Goal: Communication & Community: Answer question/provide support

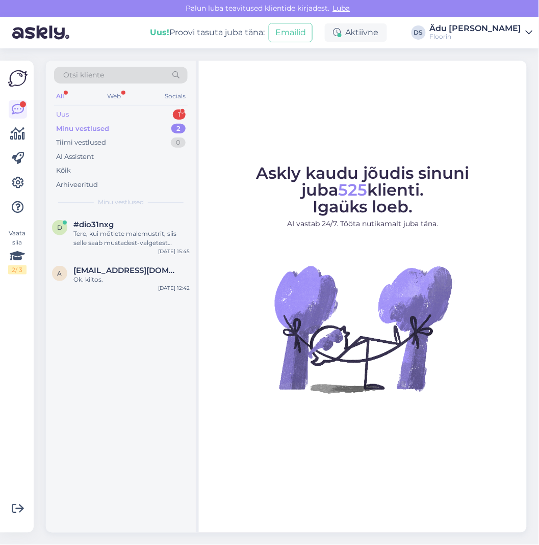
click at [122, 116] on div "Uus 1" at bounding box center [121, 115] width 134 height 14
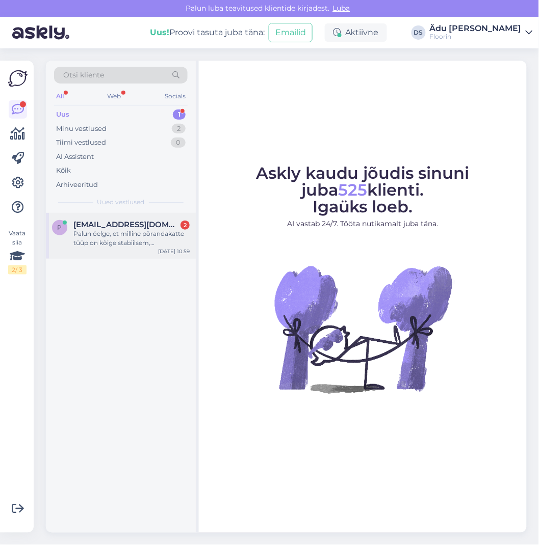
click at [138, 245] on div "Palun öelge, et milline pörandakatte tüüp on kõige stabiilsem, kulumiskindlam, …" at bounding box center [131, 238] width 116 height 18
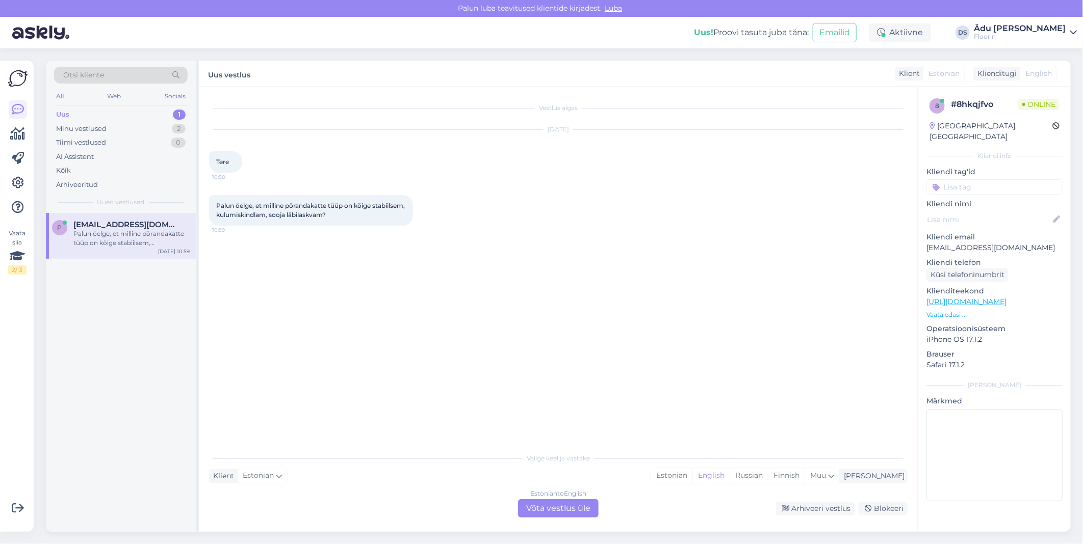
click at [535, 512] on div "Estonian to English Võta vestlus üle" at bounding box center [558, 509] width 81 height 18
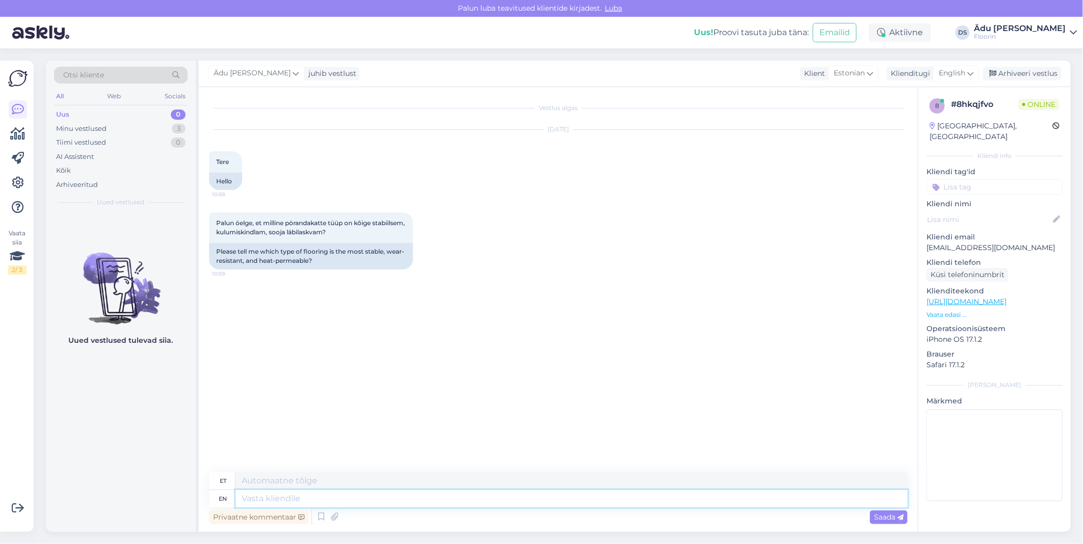
click at [344, 496] on textarea at bounding box center [572, 498] width 672 height 17
type textarea "Tere, si"
type textarea "Tere,"
type textarea "Tere, siit o"
type textarea "Tere, siit"
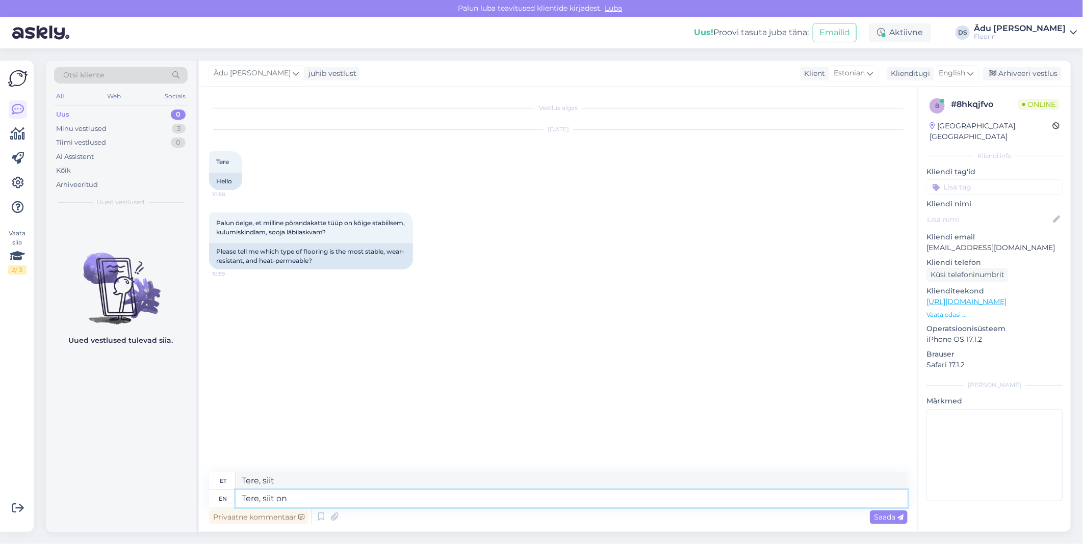
type textarea "Tere, siit on"
type textarea "Tere, istu edasi"
type textarea "Tere, siit"
type textarea "Tere,"
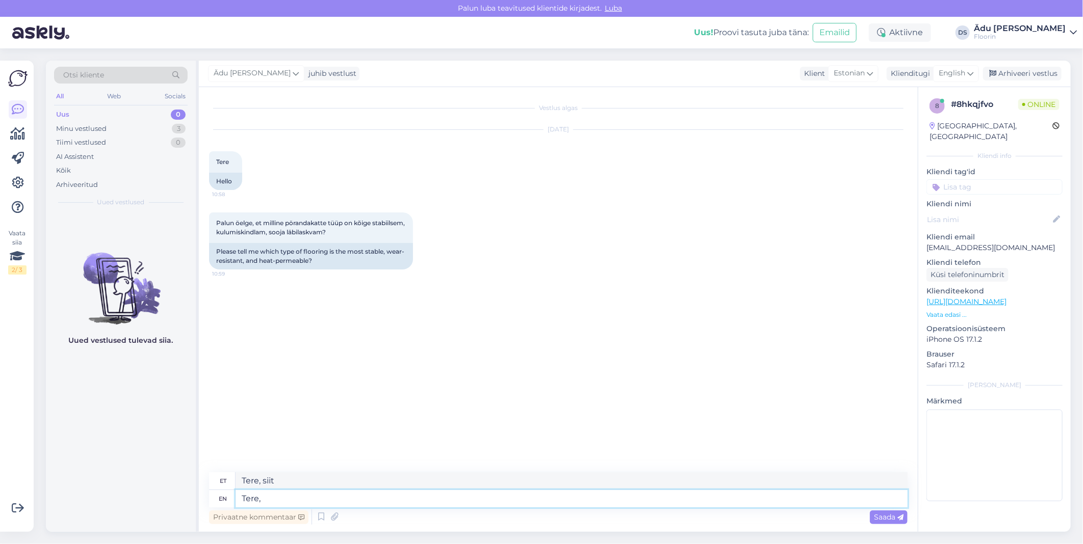
type textarea "Tere,"
type textarea "Tere, edastan"
type textarea "Tere, edasi-tagasi"
type textarea "Tere, edastan materjalide"
type textarea "Tere, edasimüüja materjalid"
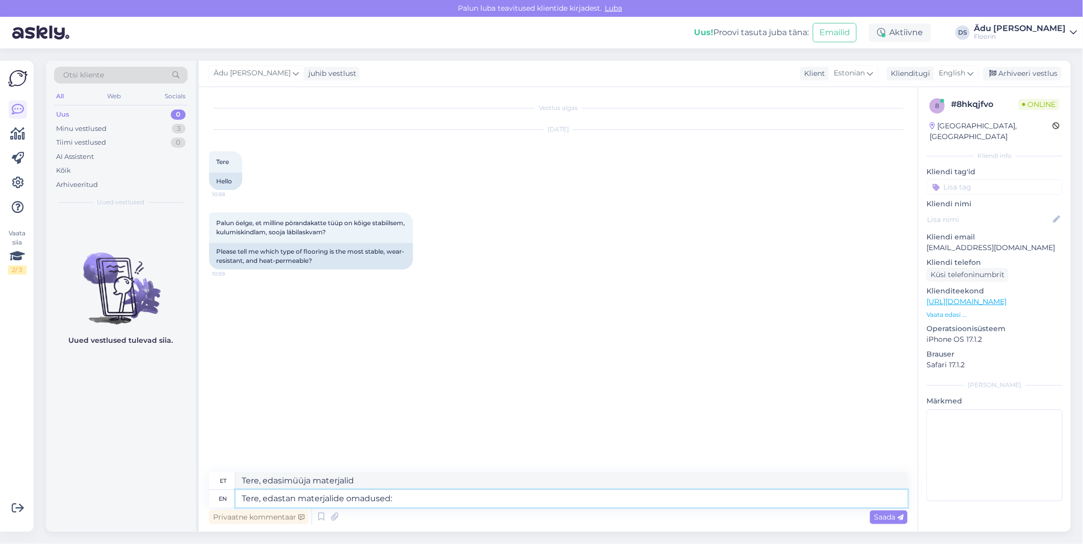
paste textarea "[URL][DOMAIN_NAME]"
type textarea "Tere, edastan materjalide omadused: [URL][DOMAIN_NAME]"
type textarea "Tere, edastan materjali omadused: [URL][DOMAIN_NAME]"
click at [389, 502] on textarea "Tere, edastan materjalide omadused: [URL][DOMAIN_NAME]" at bounding box center [572, 498] width 672 height 17
type textarea "Tere, edastan materjalide omaduste tabeli: [URL][DOMAIN_NAME]"
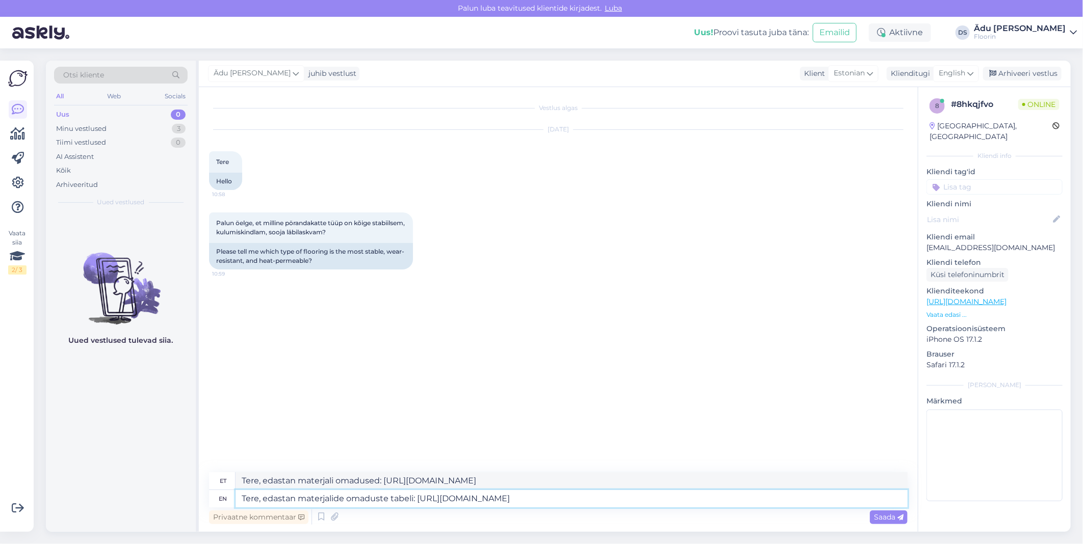
type textarea "Tere, edastan probleemi tabeli: [URL][DOMAIN_NAME]"
click at [387, 502] on textarea "Tere, edastan materjalide omaduste tabeli: [URL][DOMAIN_NAME]" at bounding box center [572, 498] width 672 height 17
click at [538, 502] on textarea "Tere, edastan materjalide omaduste tabeli: [URL][DOMAIN_NAME]" at bounding box center [572, 498] width 672 height 17
type textarea "Tere, edastan materjalide omaduste tabeli: [URL][DOMAIN_NAME] -"
type textarea "Tere, edastan probleemi tabeli: [URL][DOMAIN_NAME] -"
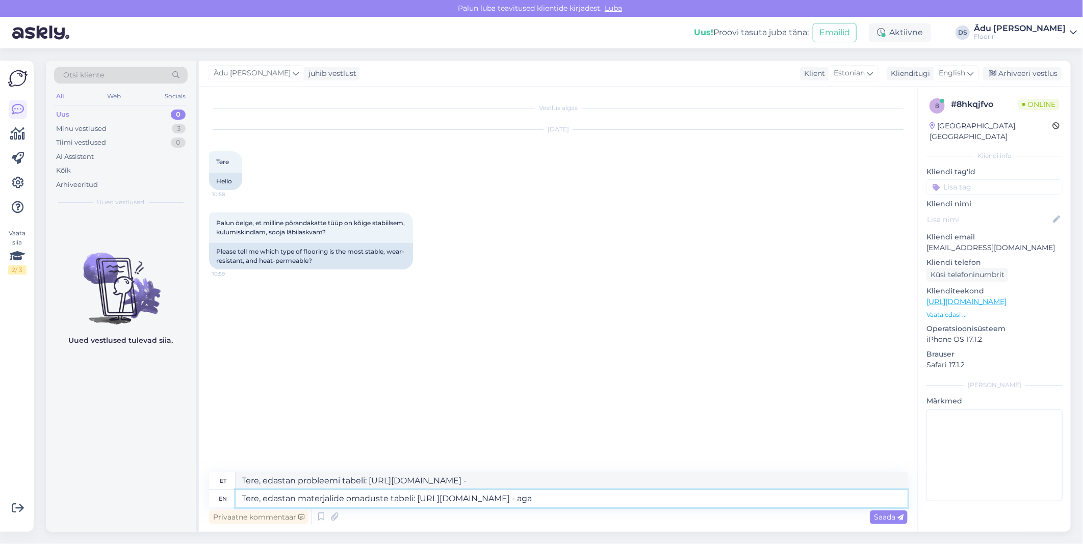
type textarea "Tere, edastan materjalide omaduste tabeli: [URL][DOMAIN_NAME] - aga"
type textarea "Tere, edastan tingimustes tabeli: [URL][DOMAIN_NAME] - aga"
type textarea "Tere, edastan materjalide omaduste tabeli: [URL][DOMAIN_NAME] - aga Teie ki"
type textarea "Tere, edastan tingimuse tabeli: [URL][DOMAIN_NAME] - aga"
type textarea "Tere, edastan materjalide omaduste tabeli: [URL][DOMAIN_NAME] - aga Teie kirjel…"
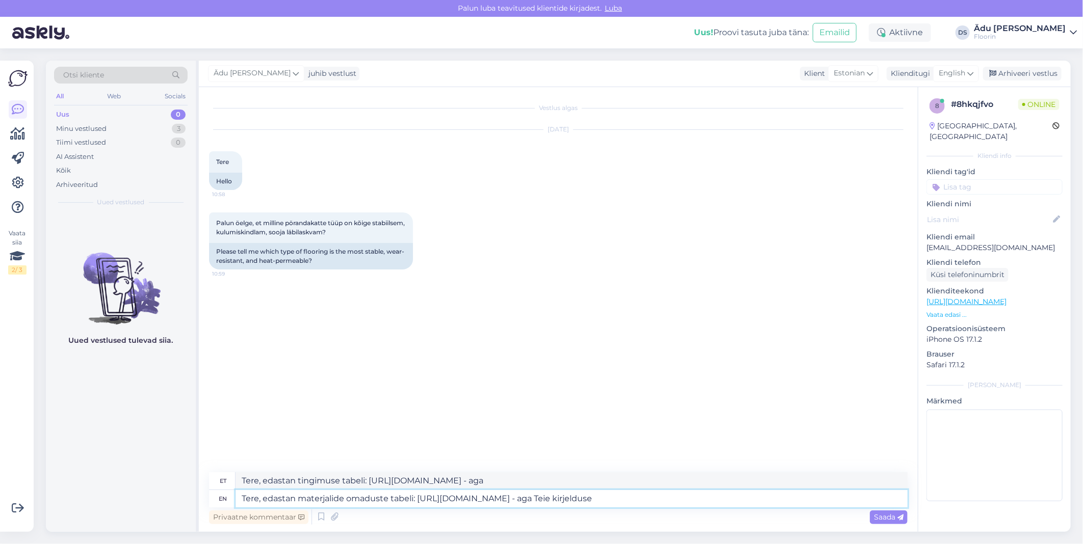
type textarea "Tere, edastan tingimuse tabeli: [URL][DOMAIN_NAME] - aga Teie kirjelduse"
type textarea "Tere, edastan materjalide omaduste tabeli: [URL][DOMAIN_NAME] - aga [PERSON_NAM…"
type textarea "Tere, edastan tingimuse tabeli: [URL][DOMAIN_NAME] - aga [PERSON_NAME] järgi"
type textarea "Tere, edastan materjalide omaduste tabeli: [URL][DOMAIN_NAME] - aga [PERSON_NAM…"
type textarea "Tere, edastan tingimuse tabeli: [URL][DOMAIN_NAME] - aga [PERSON_NAME] järgi va…"
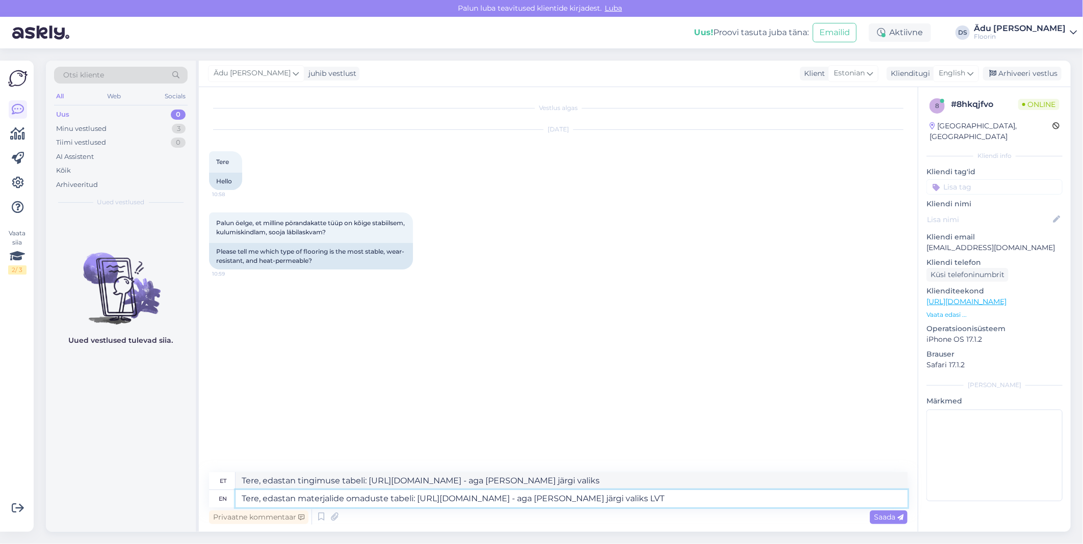
type textarea "Tere, edastan materjalide omaduste tabeli: [URL][DOMAIN_NAME] - aga [PERSON_NAM…"
type textarea "Tere, edastan tingimuse tabeli: [URL][DOMAIN_NAME] - aga [PERSON_NAME] järgi va…"
type textarea "Tere, edastan materjalide omaduste tabeli: [URL][DOMAIN_NAME] - aga [PERSON_NAM…"
type textarea "Tere, edastan tingimusel tabeli: [URL][DOMAIN_NAME] - aga [PERSON_NAME] järgi v…"
click at [538, 500] on textarea "Tere, edastan materjalide omaduste tabeli: [URL][DOMAIN_NAME] - aga [PERSON_NAM…" at bounding box center [572, 498] width 672 height 17
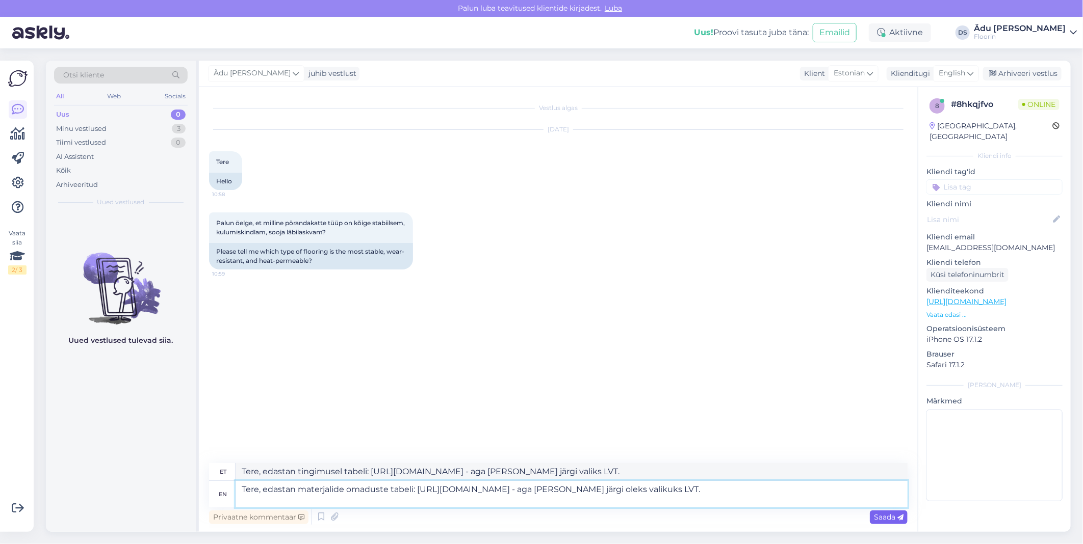
type textarea "Tere, edastan materjalide omaduste tabeli: [URL][DOMAIN_NAME] - aga [PERSON_NAM…"
click at [538, 518] on icon at bounding box center [900, 518] width 6 height 6
type textarea "Tere, edastan tingimusel tabeli: [URL][DOMAIN_NAME] - aga [PERSON_NAME] järgi o…"
click at [538, 512] on div "Saada" at bounding box center [889, 518] width 38 height 14
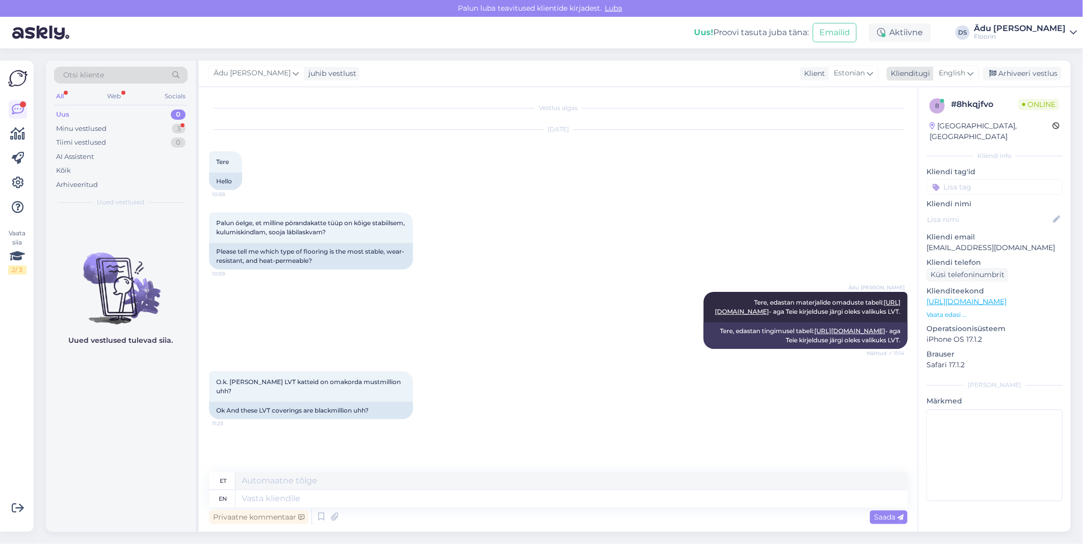
click at [538, 70] on div "English" at bounding box center [956, 73] width 46 height 16
type input "est"
click at [538, 114] on link "Estonian" at bounding box center [933, 119] width 112 height 16
click at [322, 492] on textarea at bounding box center [558, 496] width 698 height 21
paste textarea "[URL][DOMAIN_NAME]"
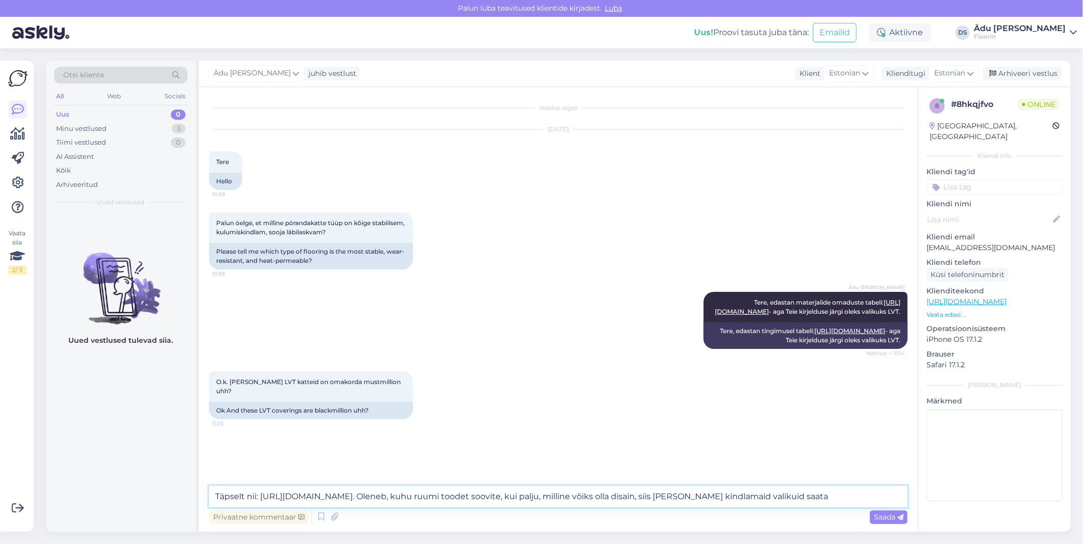
click at [434, 498] on textarea "Täpselt nii: [URL][DOMAIN_NAME]. Oleneb, kuhu ruumi toodet soovite, kui palju, …" at bounding box center [558, 496] width 698 height 21
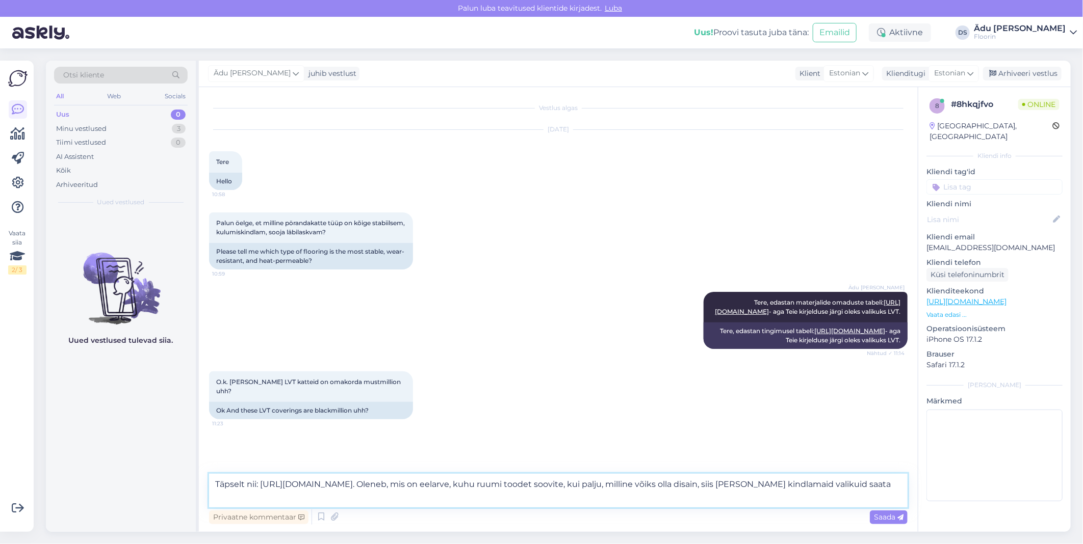
click at [491, 499] on textarea "Täpselt nii: [URL][DOMAIN_NAME]. Oleneb, mis on eelarve, kuhu ruumi toodet soov…" at bounding box center [558, 491] width 698 height 34
click at [538, 498] on textarea "Täpselt nii: [URL][DOMAIN_NAME]. Oleneb, mis on eelarve, kuhu ruumi toodet soov…" at bounding box center [558, 491] width 698 height 34
click at [496, 489] on textarea "Täpselt nii: [URL][DOMAIN_NAME]. Oleneb, mis on eelarve, kuhu ruumi toodet soov…" at bounding box center [558, 491] width 698 height 34
click at [538, 485] on textarea "Täpselt nii: [URL][DOMAIN_NAME]. Oleneb, mis on eelarve, kuhu ruumi toodet soov…" at bounding box center [558, 491] width 698 height 34
click at [369, 500] on textarea "Täpselt nii: [URL][DOMAIN_NAME]. Oleneb, mis on eelarve, kuhu ruumi toodet soov…" at bounding box center [558, 491] width 698 height 34
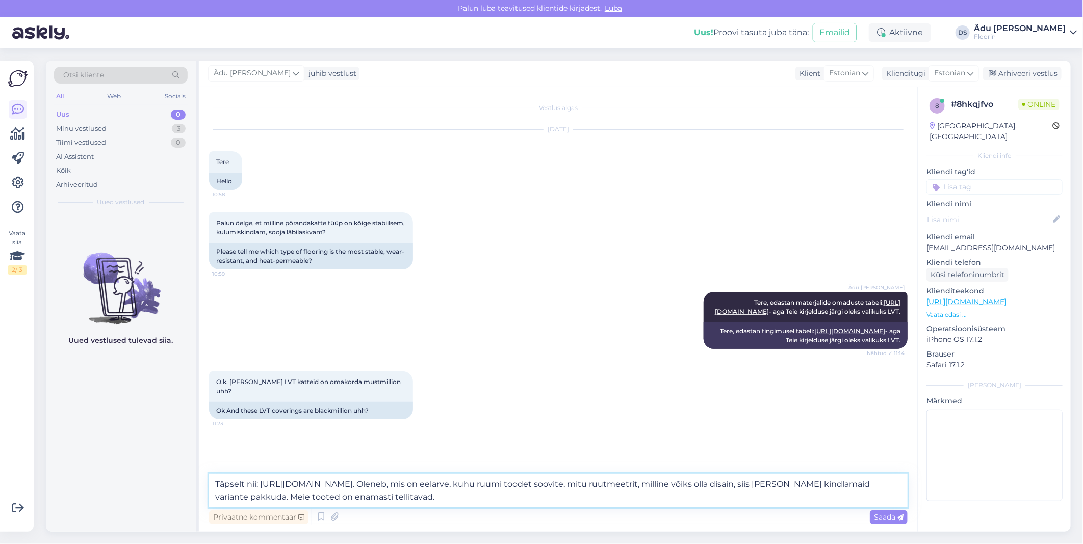
drag, startPoint x: 444, startPoint y: 500, endPoint x: 292, endPoint y: 502, distance: 151.9
click at [292, 502] on textarea "Täpselt nii: [URL][DOMAIN_NAME]. Oleneb, mis on eelarve, kuhu ruumi toodet soov…" at bounding box center [558, 491] width 698 height 34
click at [459, 502] on textarea "Täpselt nii: [URL][DOMAIN_NAME]. Oleneb, mis on eelarve, kuhu ruumi toodet soov…" at bounding box center [558, 491] width 698 height 34
paste textarea "https://[DOMAIN_NAME]/lvt-ja-imitatsiooniplaadid#/specFilters=43m!#-!536!##!497…"
type textarea "Täpselt nii: [URL][DOMAIN_NAME]. Oleneb, mis on eelarve, kuhu ruumi toodet soov…"
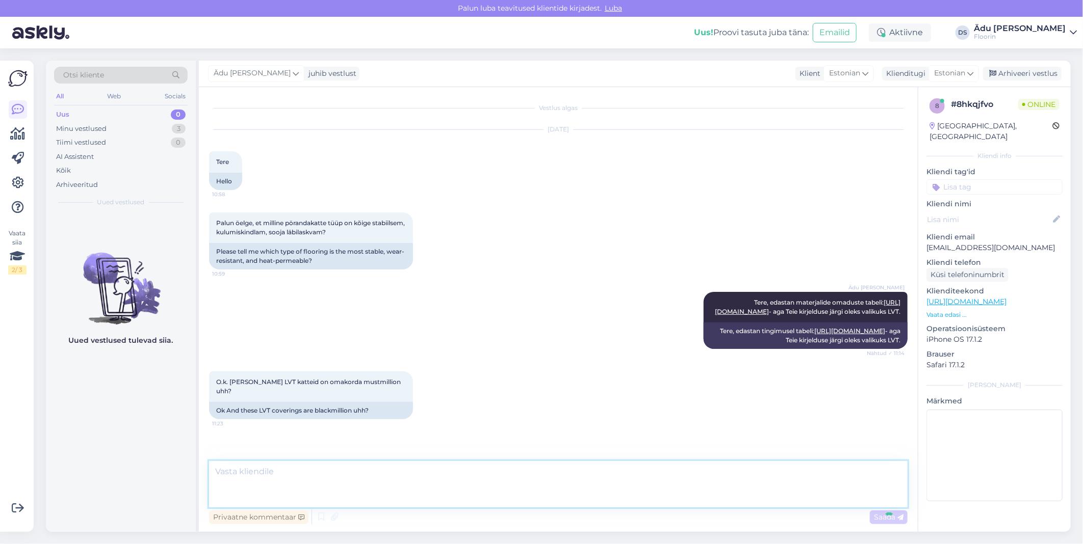
scroll to position [79, 0]
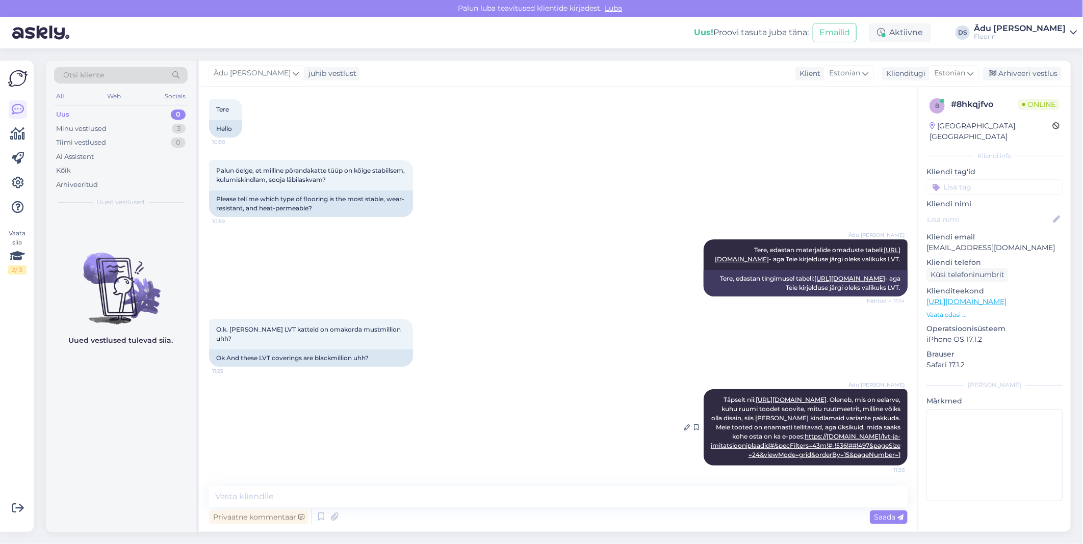
click at [538, 448] on link "https://[DOMAIN_NAME]/lvt-ja-imitatsiooniplaadid#/specFilters=43m!#-!536!##!497…" at bounding box center [806, 446] width 190 height 26
click at [538, 442] on link "https://[DOMAIN_NAME]/lvt-ja-imitatsiooniplaadid#/specFilters=43m!#-!536!##!497…" at bounding box center [806, 446] width 190 height 26
click at [116, 139] on div "Tiimi vestlused 0" at bounding box center [121, 143] width 134 height 14
click at [117, 129] on div "Minu vestlused 3" at bounding box center [121, 129] width 134 height 14
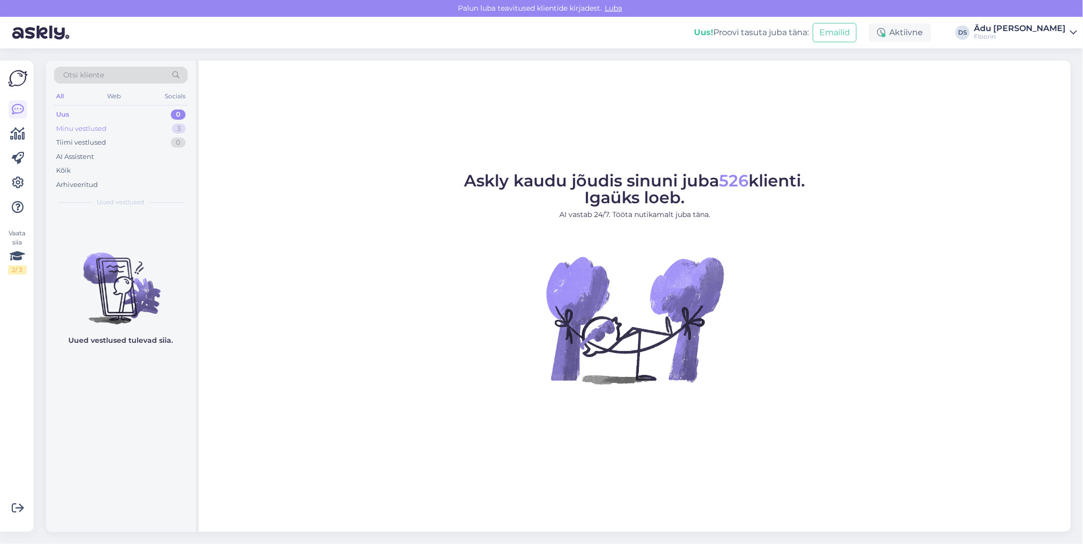
click at [134, 128] on div "Minu vestlused 3" at bounding box center [121, 129] width 134 height 14
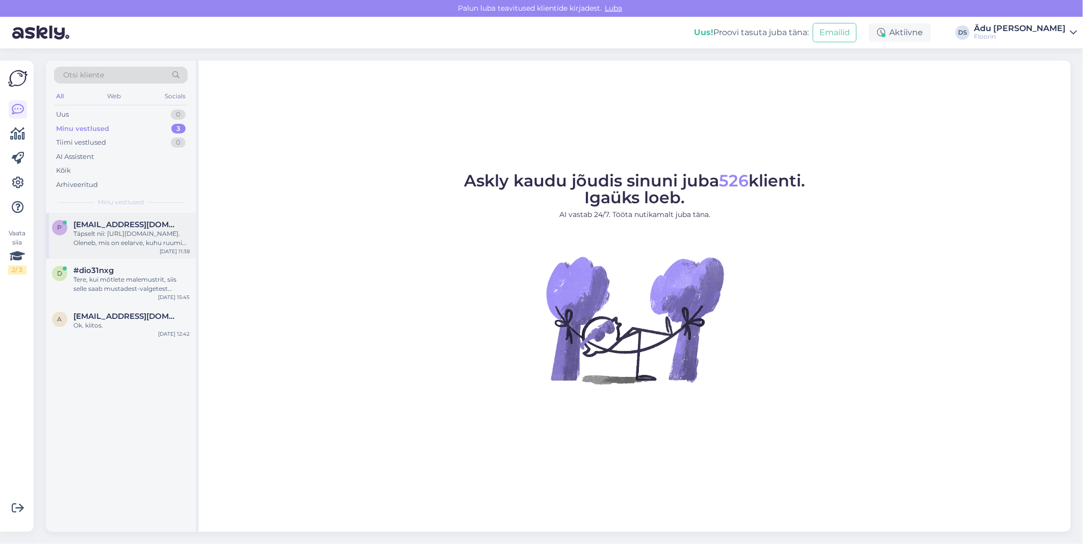
click at [137, 233] on div "Täpselt nii: https://www.floorin.ee/et/kodu/lvt. Oleneb, mis on eelarve, kuhu r…" at bounding box center [131, 238] width 116 height 18
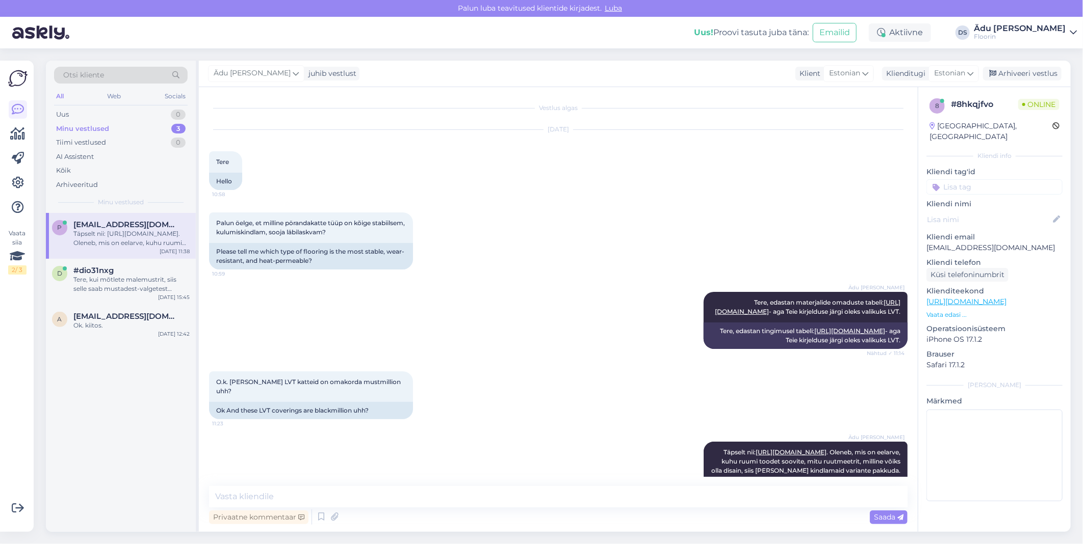
scroll to position [79, 0]
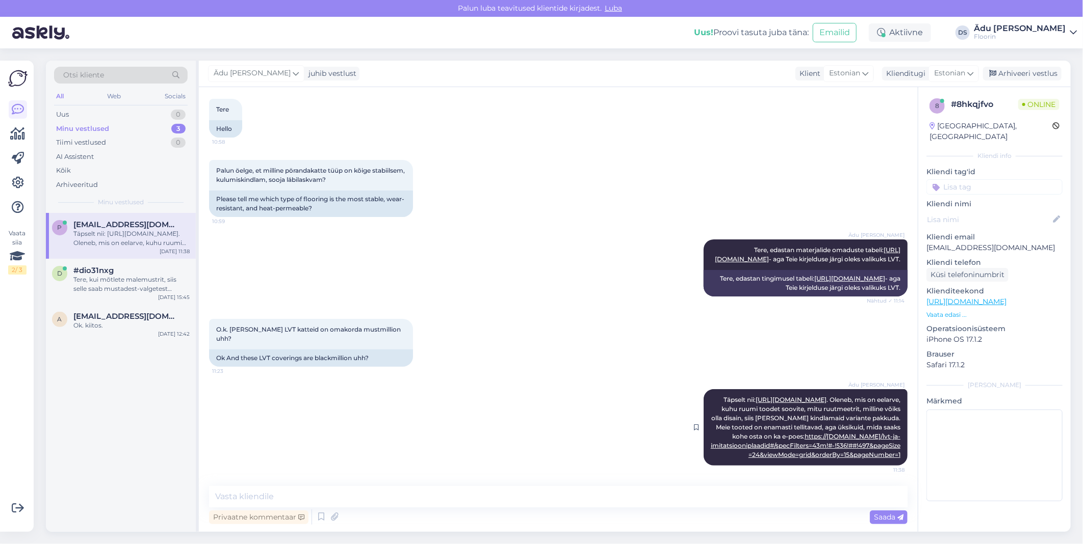
click at [829, 441] on div "Ädu Igris Schumann Täpselt nii: https://www.floorin.ee/et/kodu/lvt . Oleneb, mi…" at bounding box center [805, 427] width 204 height 76
click at [838, 449] on link "https://[DOMAIN_NAME]/lvt-ja-imitatsiooniplaadid#/specFilters=43m!#-!536!##!497…" at bounding box center [806, 446] width 190 height 26
click at [799, 398] on link "[URL][DOMAIN_NAME]" at bounding box center [790, 400] width 71 height 8
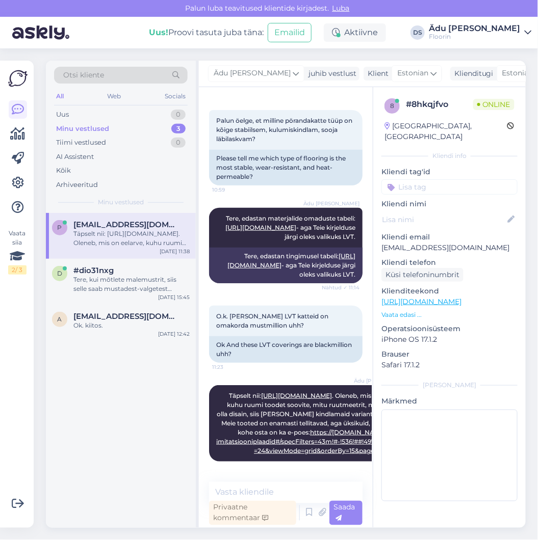
scroll to position [156, 0]
click at [121, 279] on div "Tere, kui mõtlete malemustrit, siis selle saab mustadest-valgetest plaatidest k…" at bounding box center [131, 284] width 116 height 18
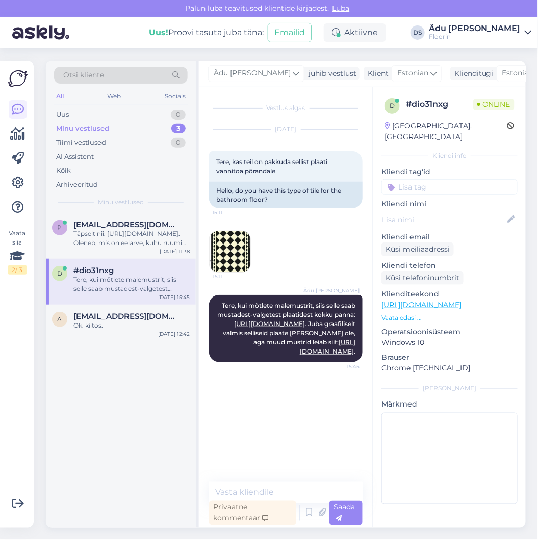
scroll to position [0, 0]
click at [104, 108] on div "Uus 0" at bounding box center [121, 115] width 134 height 14
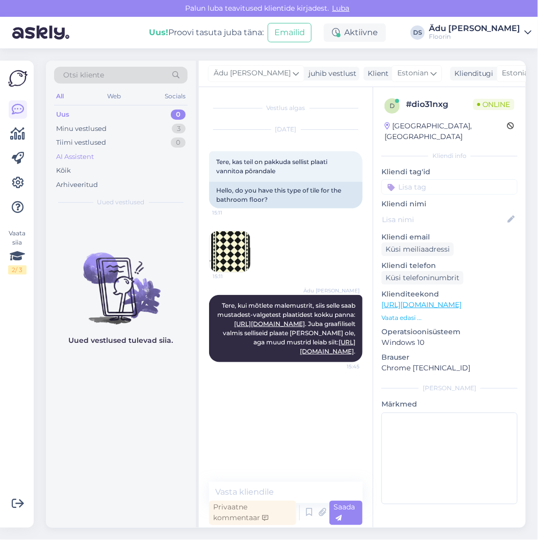
click at [93, 158] on div "AI Assistent" at bounding box center [75, 157] width 38 height 10
click at [22, 84] on img at bounding box center [17, 78] width 19 height 19
click at [22, 74] on img at bounding box center [17, 78] width 19 height 19
click at [47, 35] on img at bounding box center [40, 33] width 57 height 32
click at [17, 138] on icon at bounding box center [18, 134] width 15 height 12
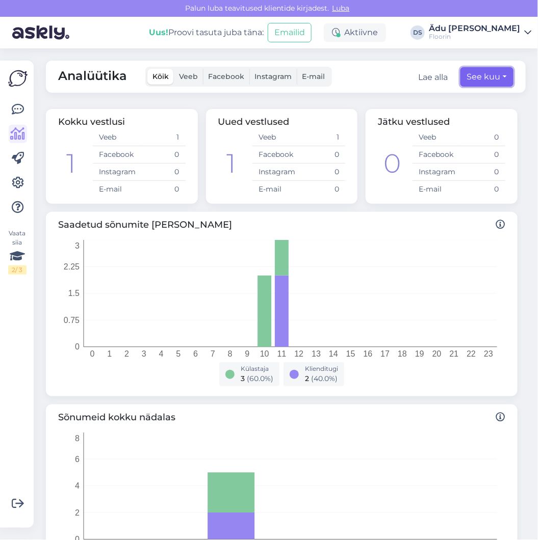
click at [483, 80] on button "See kuu" at bounding box center [486, 76] width 53 height 19
select select "9"
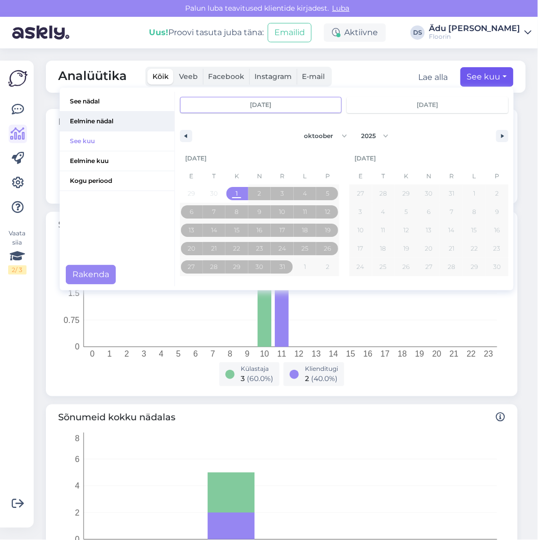
click at [94, 122] on span "Eelmine nädal" at bounding box center [117, 121] width 115 height 19
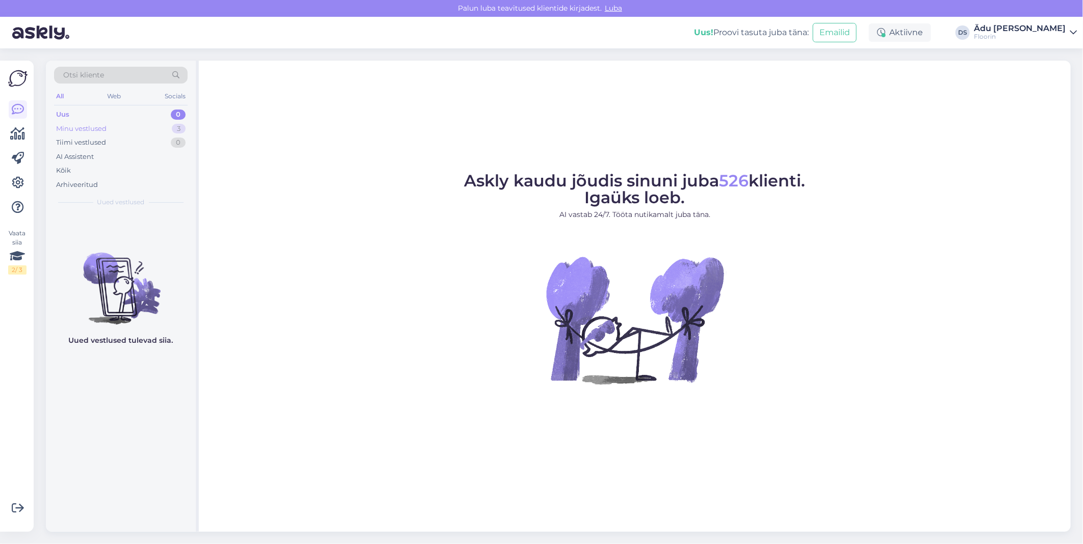
click at [155, 126] on div "Minu vestlused 3" at bounding box center [121, 129] width 134 height 14
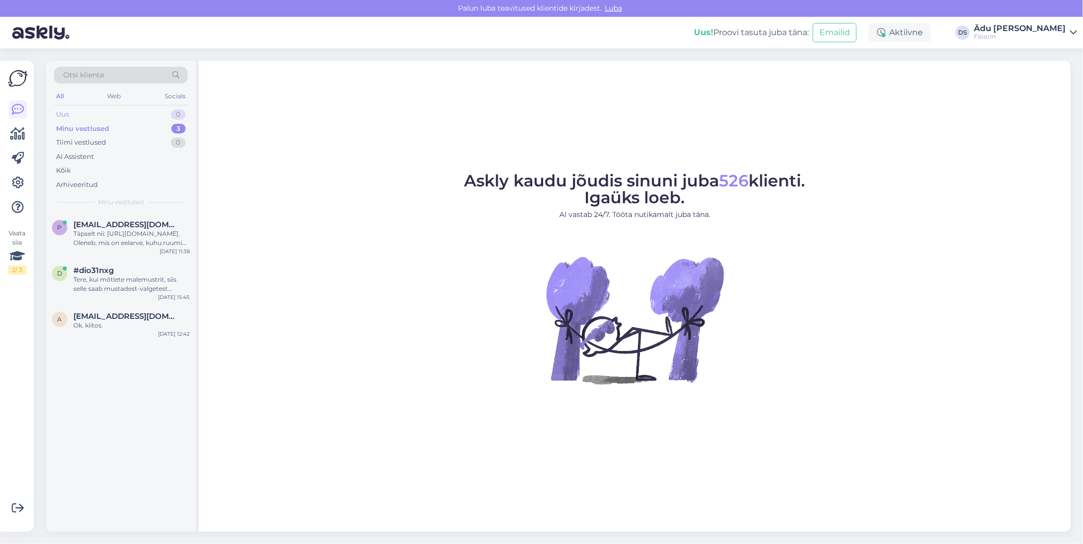
click at [153, 108] on div "Uus 0" at bounding box center [121, 115] width 134 height 14
